Goal: Complete application form

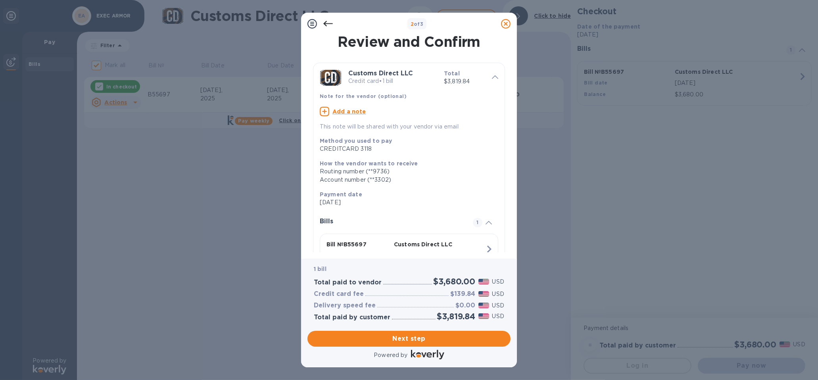
click at [343, 112] on u "Add a note" at bounding box center [349, 111] width 34 height 6
click at [343, 112] on textarea at bounding box center [403, 112] width 166 height 7
type textarea "B55697 - note section"
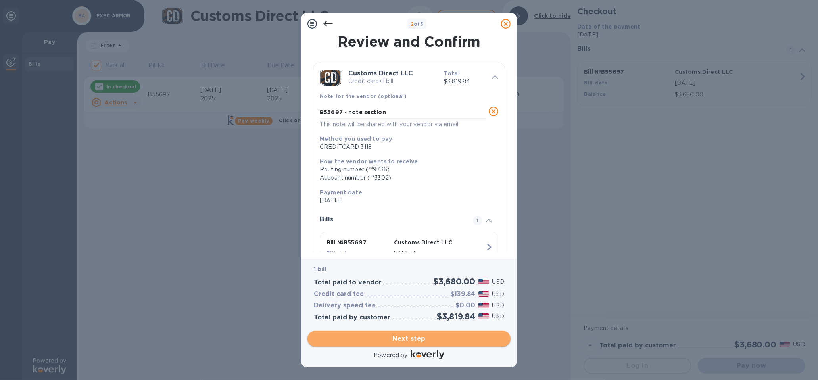
click at [417, 339] on span "Next step" at bounding box center [409, 339] width 190 height 10
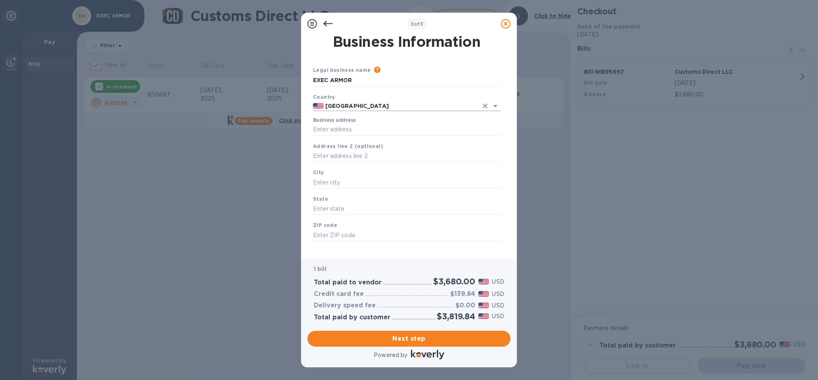
click at [368, 107] on input "[GEOGRAPHIC_DATA]" at bounding box center [401, 106] width 154 height 10
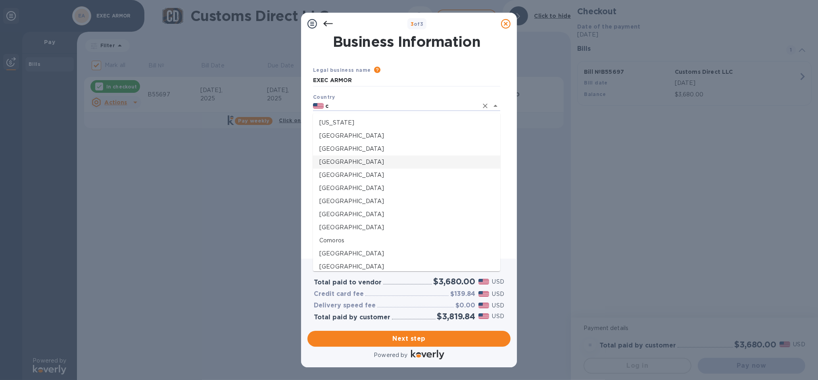
click at [345, 160] on p "[GEOGRAPHIC_DATA]" at bounding box center [406, 162] width 174 height 8
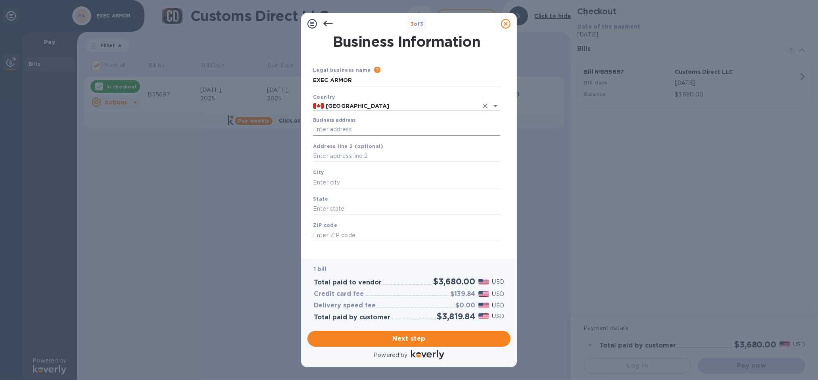
type input "[GEOGRAPHIC_DATA]"
click at [348, 128] on input "Business address" at bounding box center [406, 130] width 187 height 12
click at [323, 130] on input "Business address" at bounding box center [406, 130] width 187 height 12
paste input "1-3-[STREET_ADDRESS]"
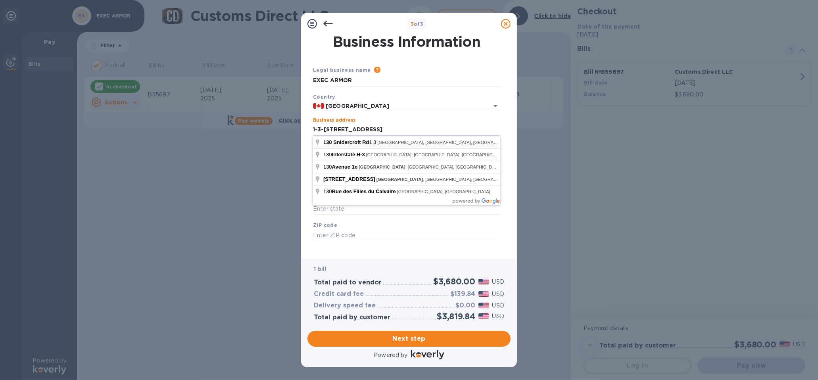
type input "1-3-[STREET_ADDRESS]"
click at [406, 244] on div "ZIP code" at bounding box center [406, 231] width 193 height 27
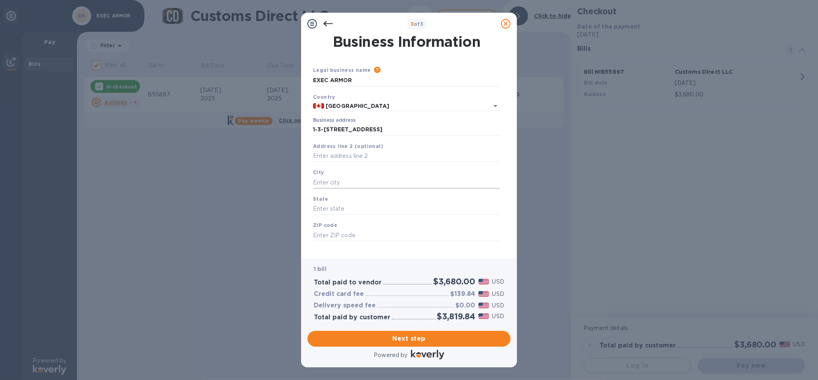
drag, startPoint x: 327, startPoint y: 186, endPoint x: 335, endPoint y: 185, distance: 7.2
click at [327, 186] on input "text" at bounding box center [406, 182] width 187 height 12
paste input "[PERSON_NAME]"
type input "[PERSON_NAME]"
click at [349, 208] on input "text" at bounding box center [406, 209] width 187 height 12
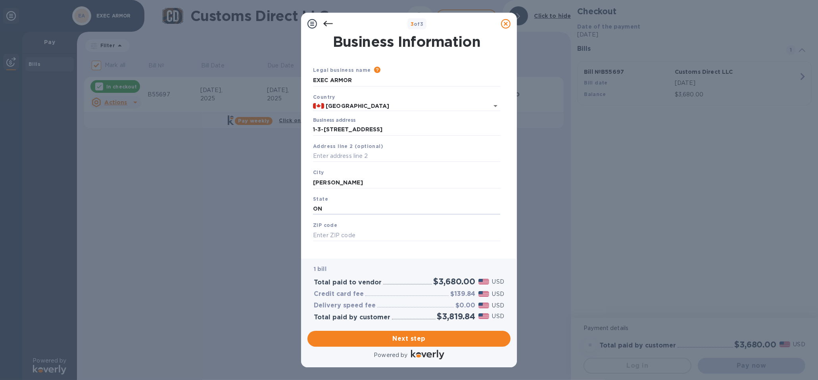
type input "ON"
click at [320, 239] on input "text" at bounding box center [406, 235] width 187 height 12
paste input "L4K 2K1"
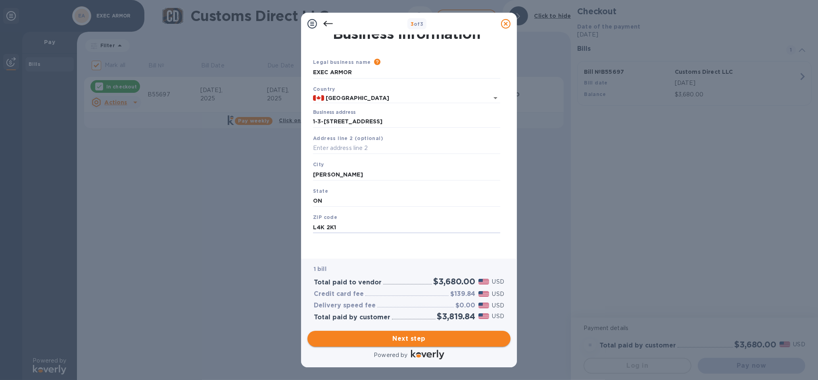
type input "L4K 2K1"
click at [386, 339] on span "Next step" at bounding box center [409, 339] width 190 height 10
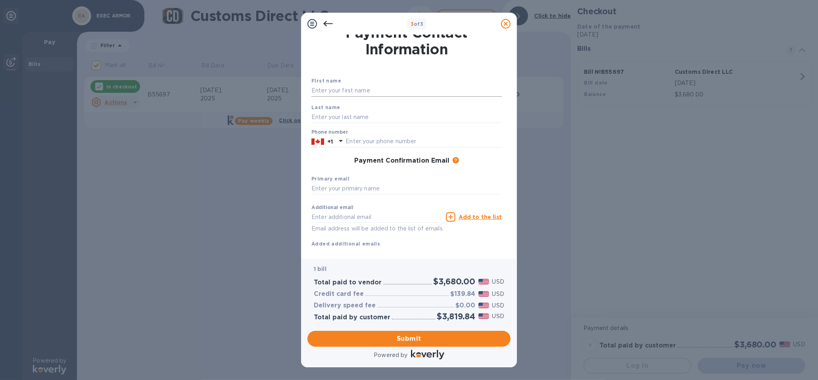
click at [334, 92] on input "text" at bounding box center [406, 91] width 190 height 12
type input "[PERSON_NAME]"
click at [357, 119] on input "text" at bounding box center [406, 117] width 190 height 12
paste input "PECALEVSKI"
type input "PECALEVSKI"
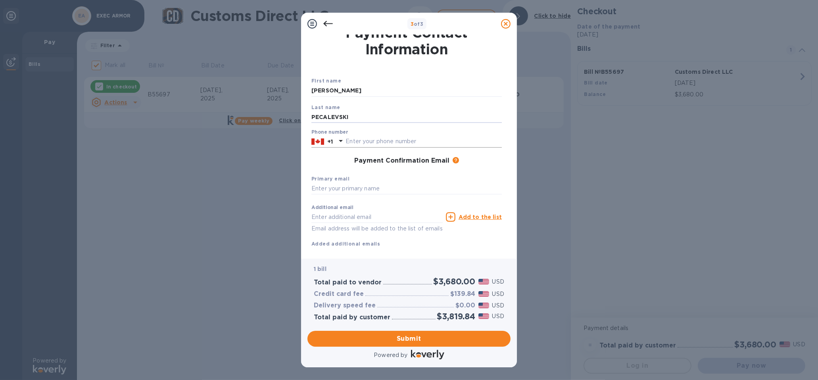
click at [365, 141] on input "text" at bounding box center [423, 142] width 156 height 12
type input "4164730001"
click at [390, 190] on input "text" at bounding box center [406, 189] width 190 height 12
click at [344, 189] on input "text" at bounding box center [406, 189] width 190 height 12
paste input "[EMAIL_ADDRESS][DOMAIN_NAME]"
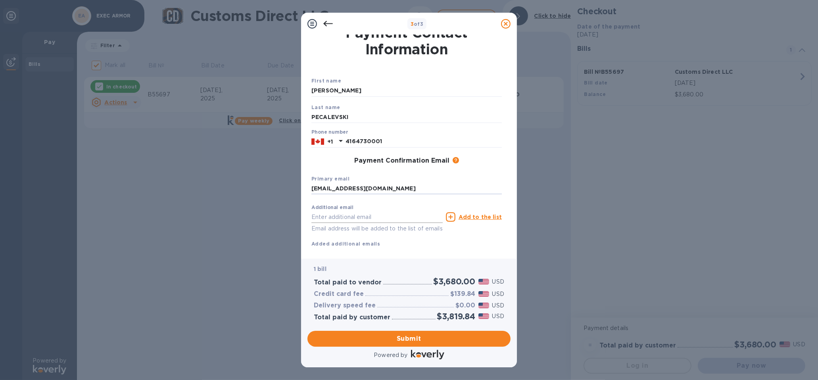
type input "[EMAIL_ADDRESS][DOMAIN_NAME]"
click at [365, 216] on input "text" at bounding box center [376, 217] width 131 height 12
type input "[EMAIL_ADDRESS][DOMAIN_NAME]"
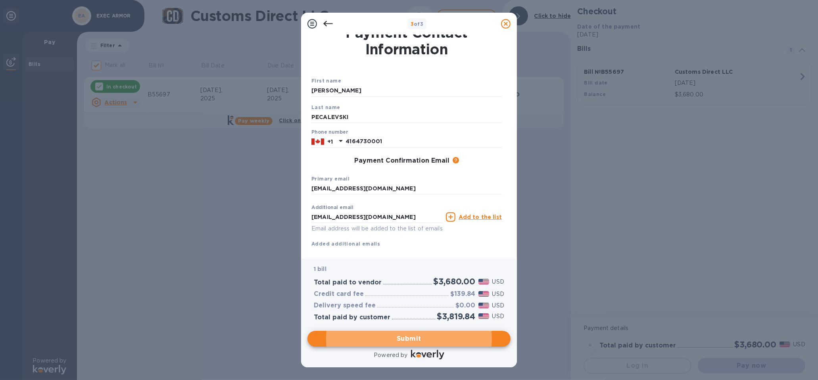
click at [454, 219] on icon at bounding box center [451, 217] width 10 height 10
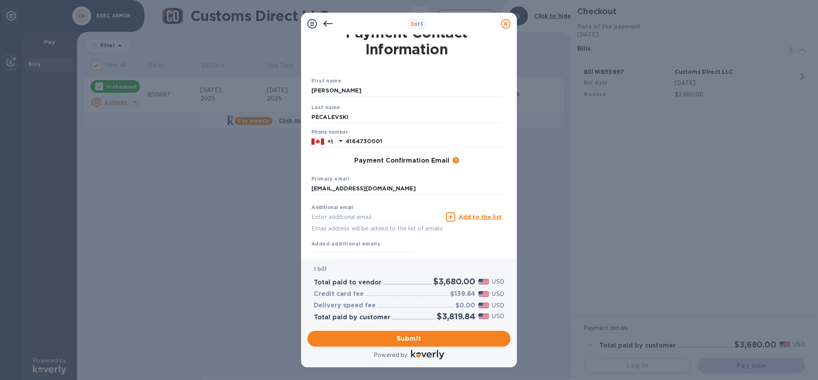
scroll to position [43, 0]
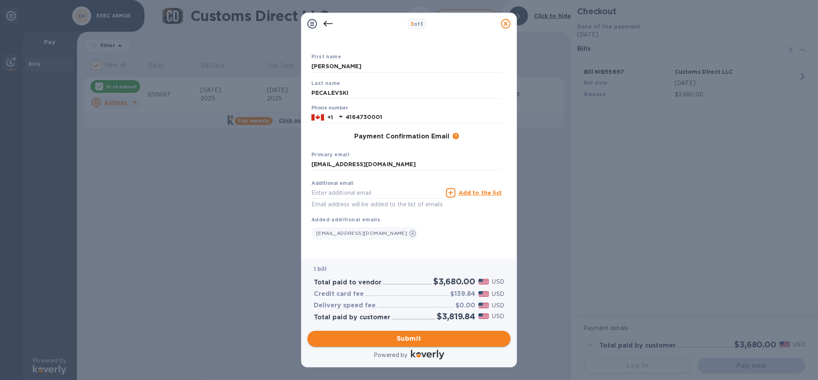
click at [402, 338] on span "Submit" at bounding box center [409, 339] width 190 height 10
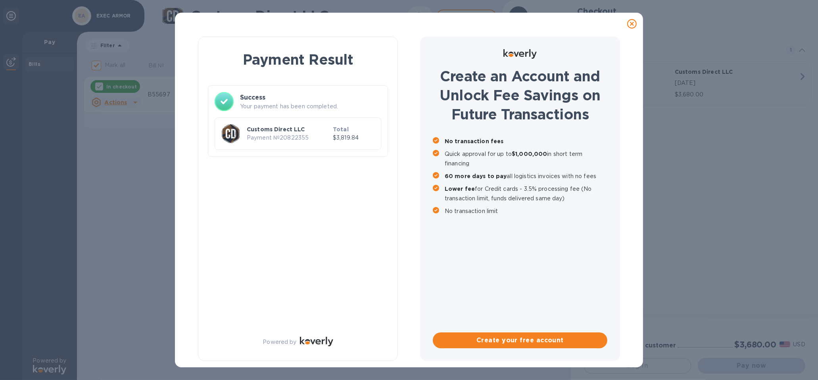
checkbox input "false"
click at [490, 340] on span "Create your free account" at bounding box center [520, 340] width 162 height 10
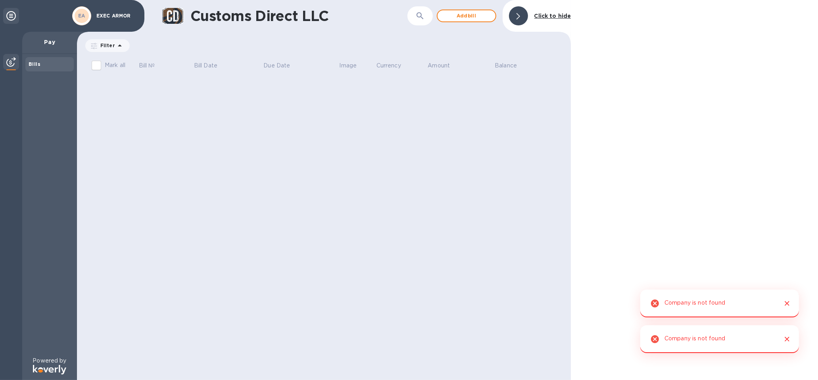
click at [789, 303] on icon "Close" at bounding box center [787, 303] width 8 height 8
click at [789, 338] on icon "Close" at bounding box center [787, 339] width 8 height 8
